Goal: Task Accomplishment & Management: Complete application form

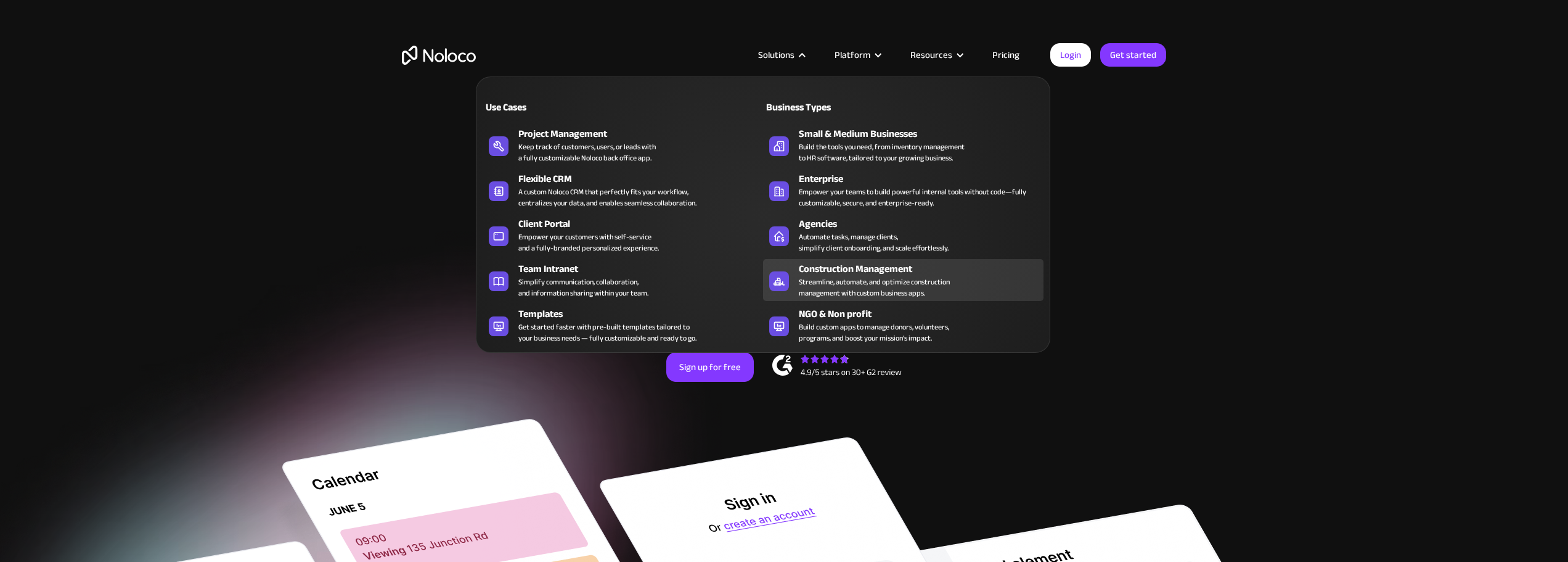
click at [843, 277] on div "Streamline, automate, and optimize construction management with custom business…" at bounding box center [874, 287] width 151 height 22
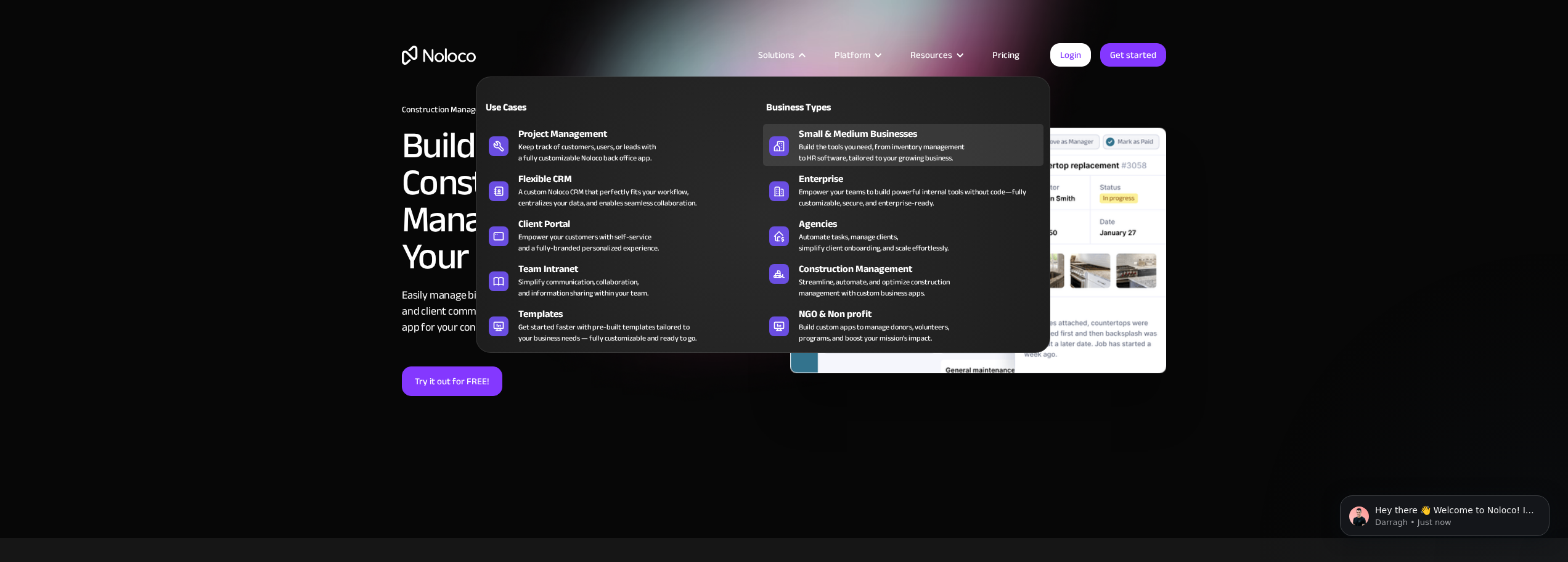
click at [810, 149] on div "Build the tools you need, from inventory management to HR software, tailored to…" at bounding box center [881, 152] width 166 height 22
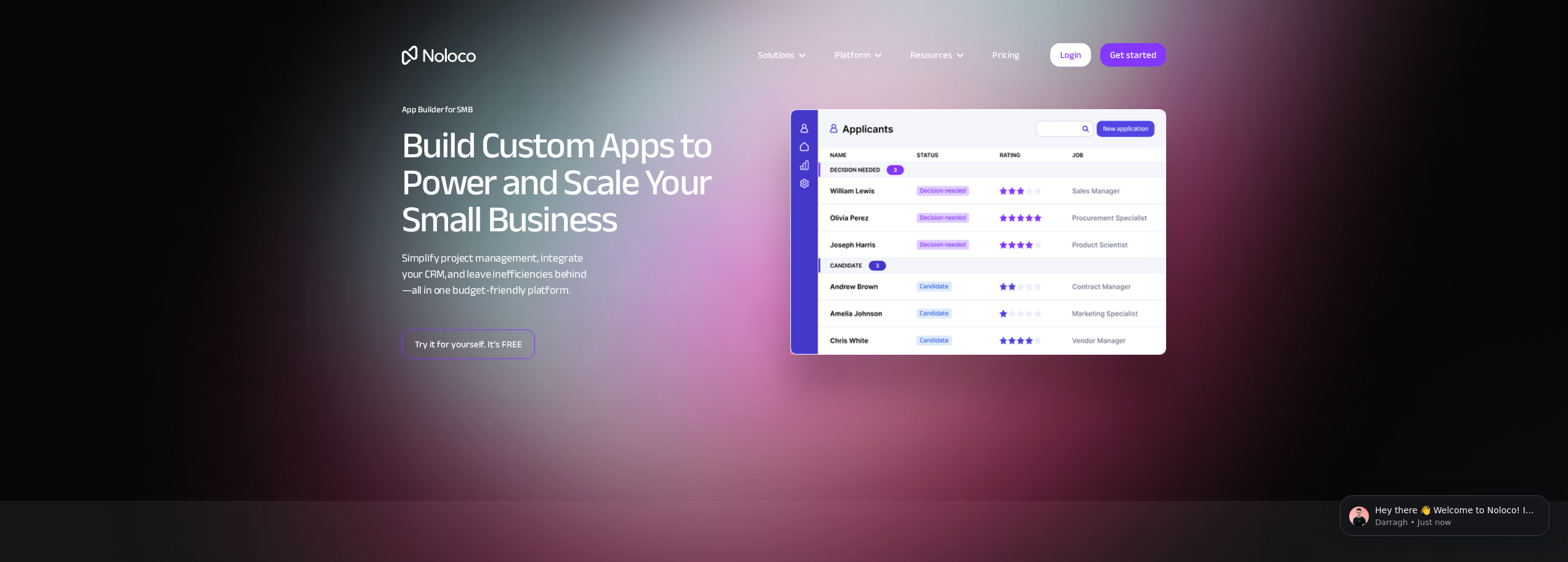
click at [491, 345] on link "Try it for yourself. It’s FREE" at bounding box center [468, 344] width 133 height 30
